Goal: Information Seeking & Learning: Learn about a topic

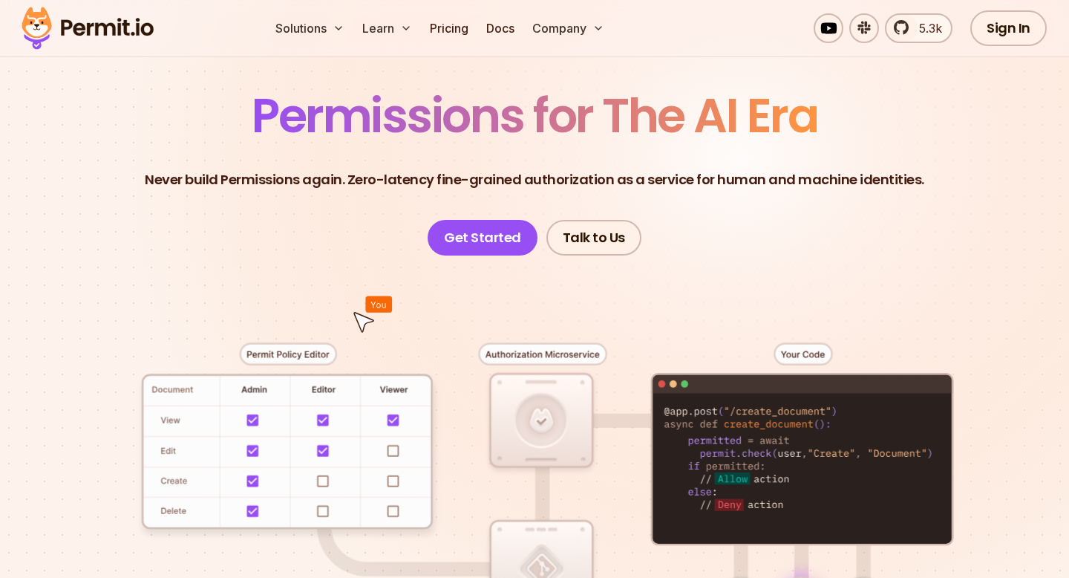
scroll to position [232, 0]
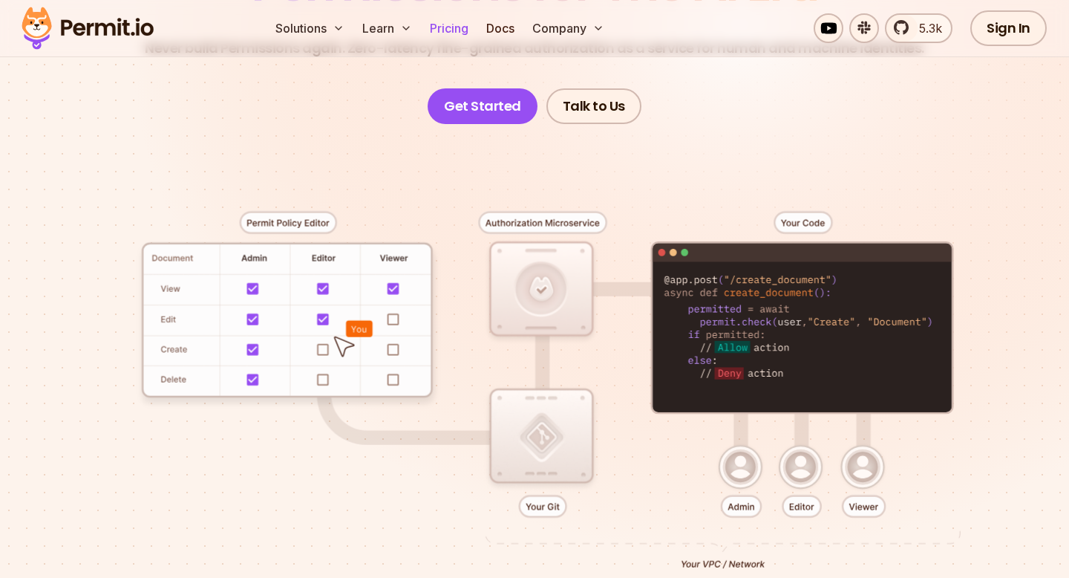
click at [434, 31] on link "Pricing" at bounding box center [449, 28] width 50 height 30
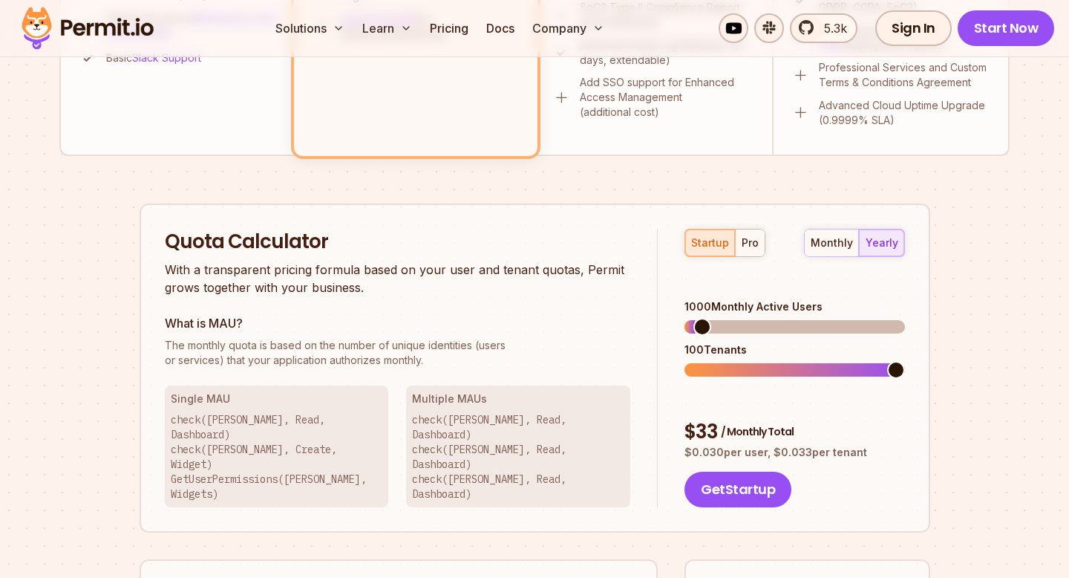
scroll to position [863, 0]
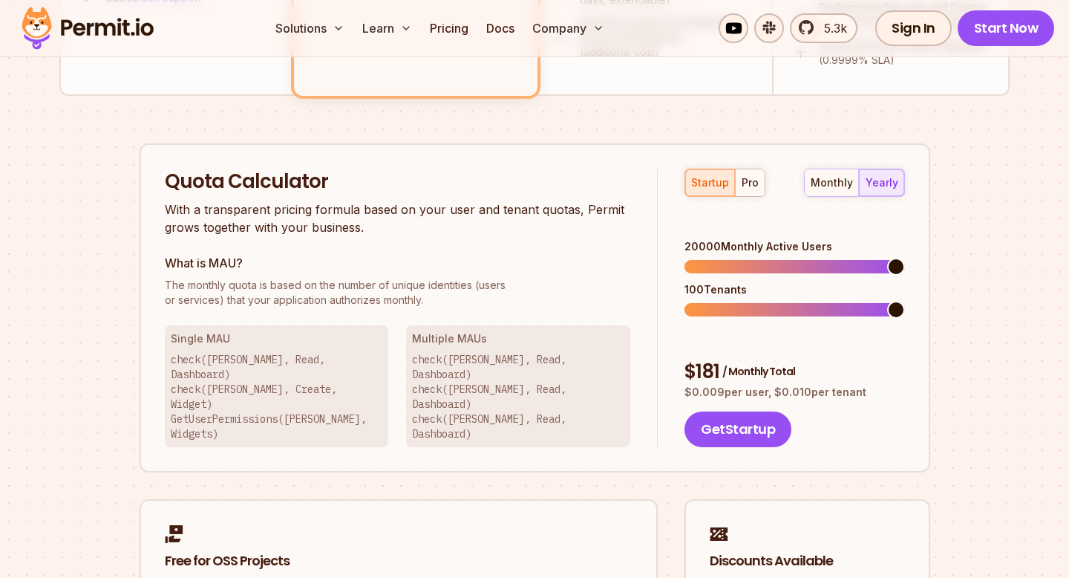
click at [905, 258] on span at bounding box center [896, 267] width 18 height 18
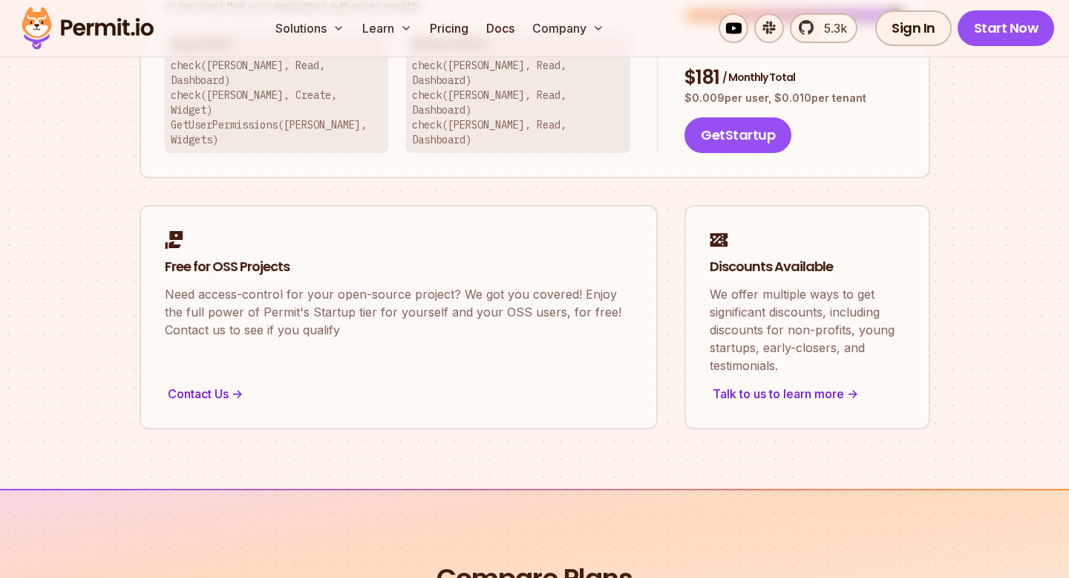
scroll to position [1160, 0]
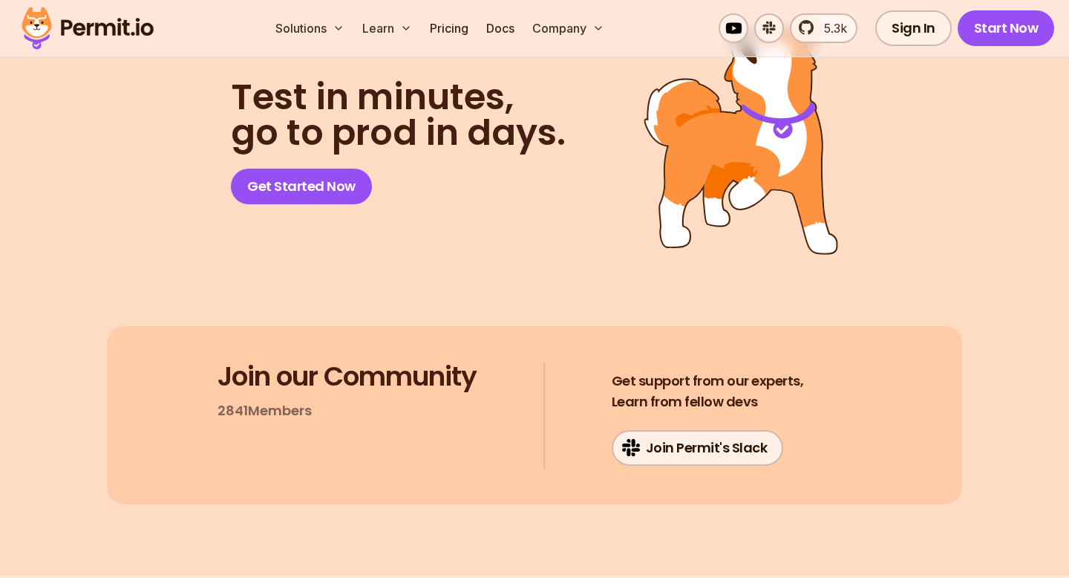
scroll to position [7823, 0]
